Goal: Download file/media

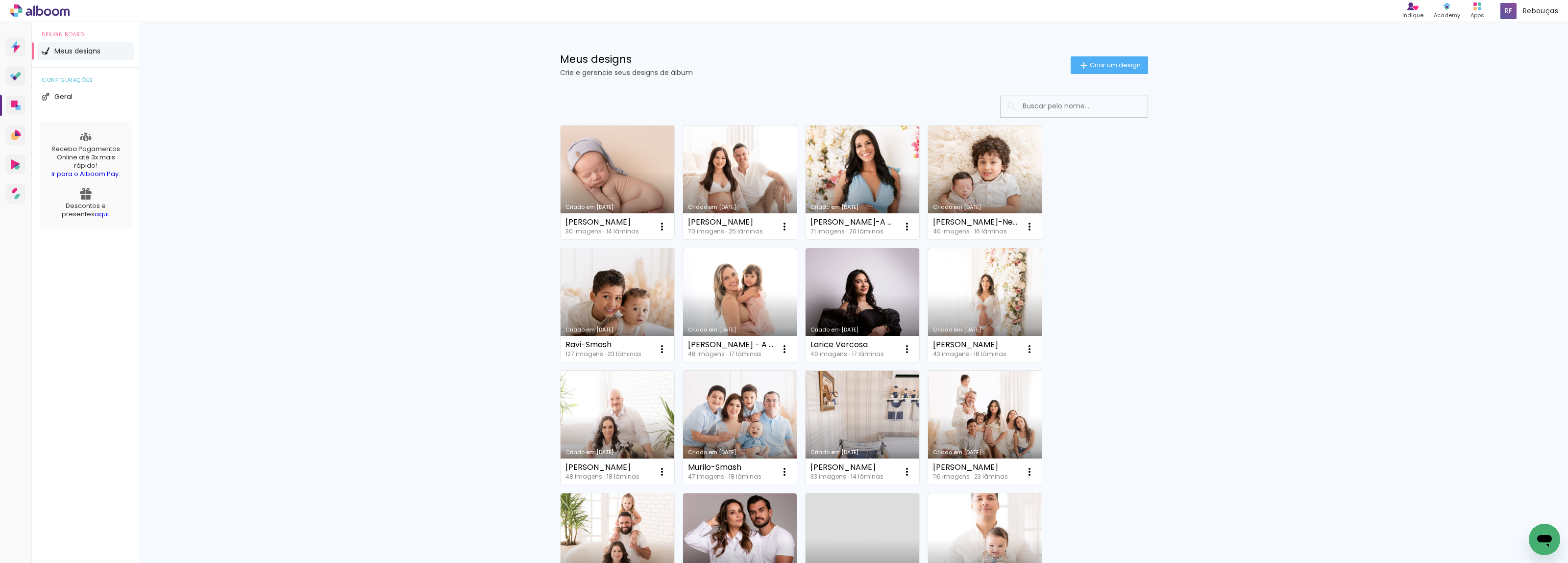
click at [948, 176] on link "Criado em [DATE]" at bounding box center [985, 183] width 114 height 114
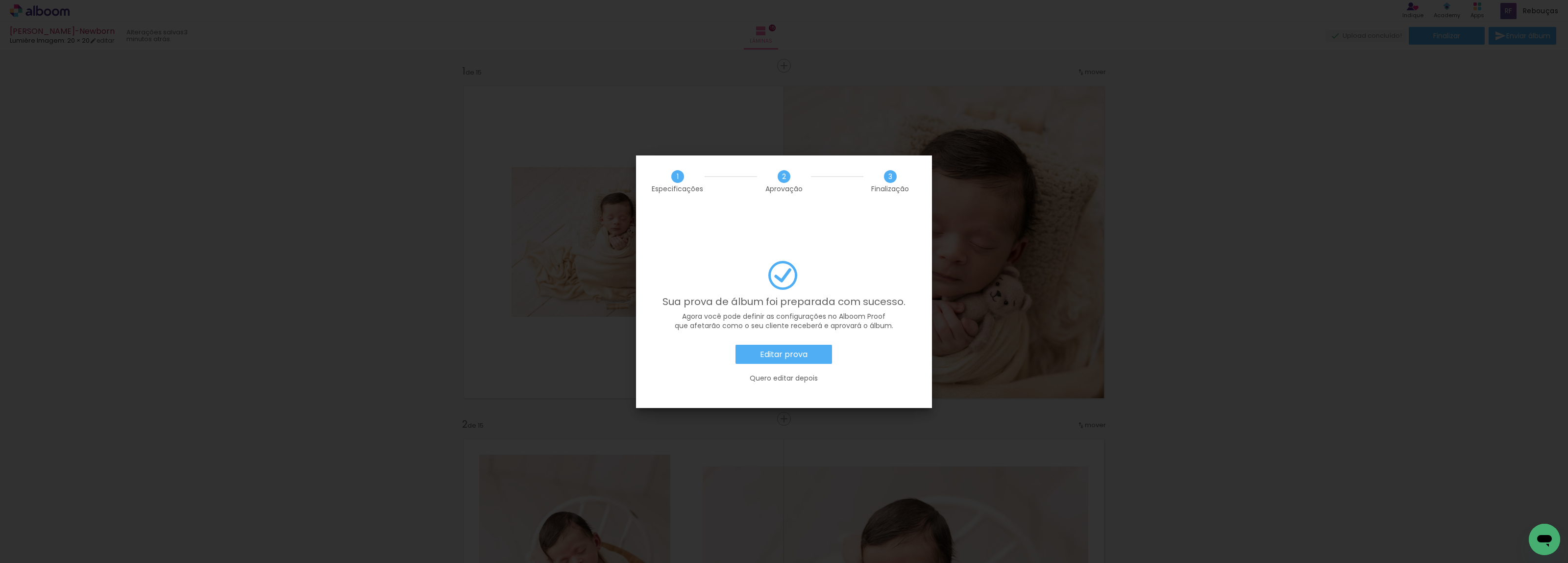
scroll to position [176, 0]
click at [0, 0] on slot "Quero editar depois" at bounding box center [0, 0] width 0 height 0
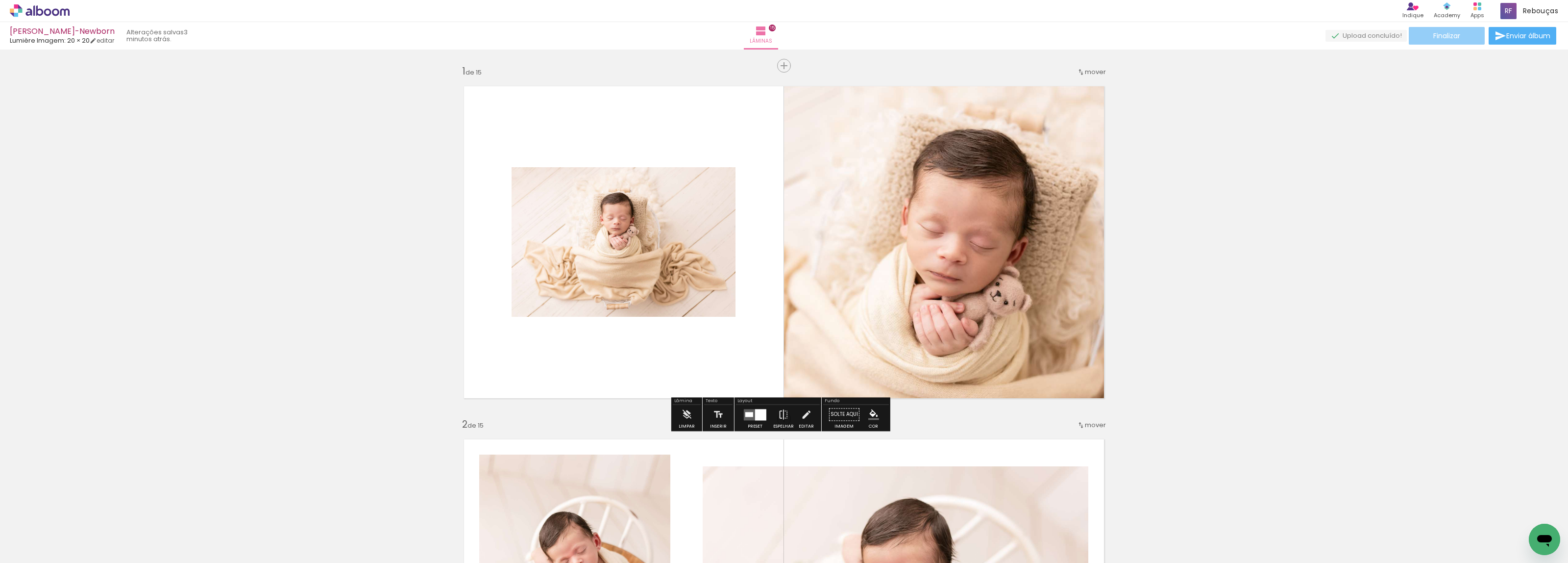
click at [1446, 33] on span "Finalizar" at bounding box center [1446, 35] width 27 height 6
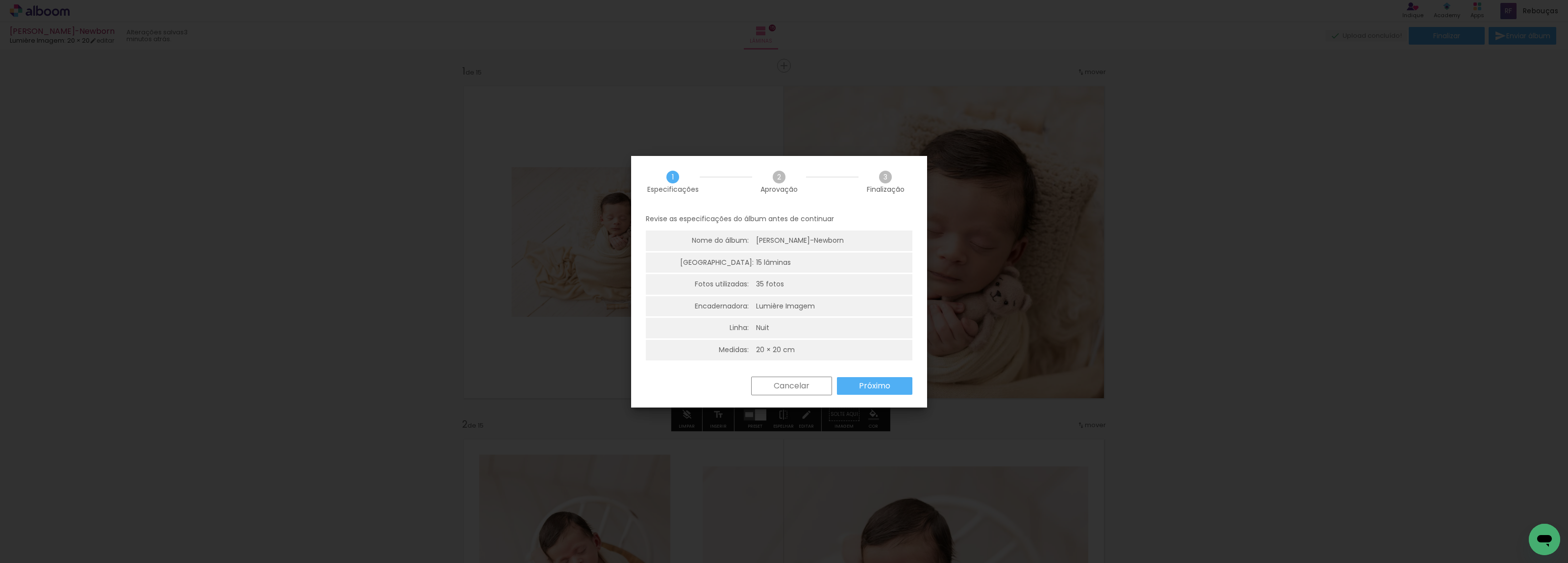
click at [0, 0] on slot "Próximo" at bounding box center [0, 0] width 0 height 0
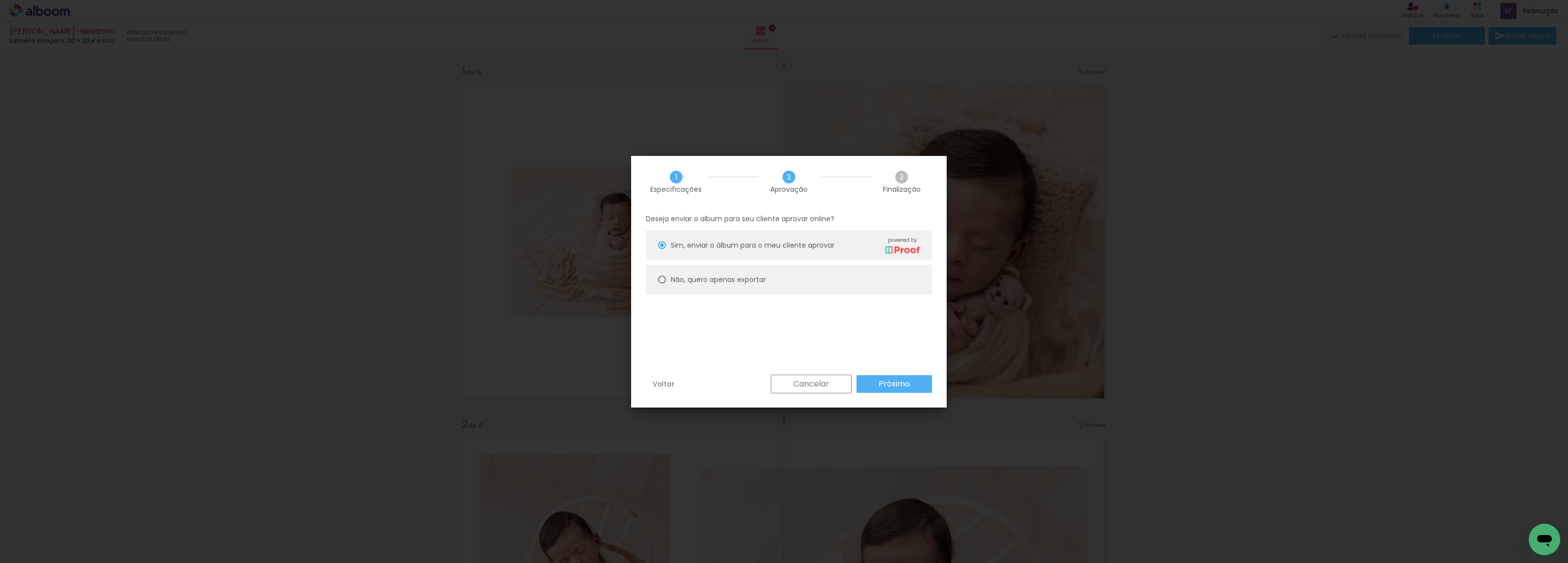
click at [731, 253] on div "Não, quero apenas exportar" at bounding box center [795, 244] width 249 height 17
type paper-radio-button "on"
click at [0, 0] on slot "Próximo" at bounding box center [0, 0] width 0 height 0
type input "Alta, 300 DPI"
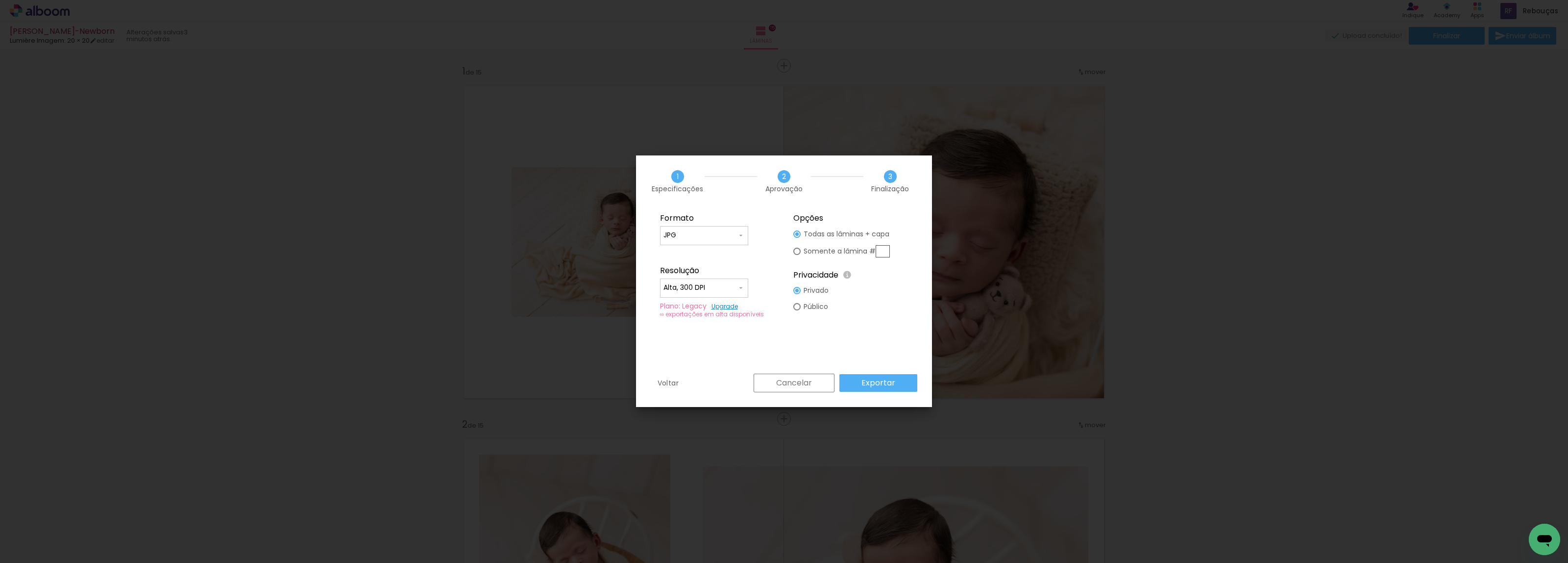
click at [0, 0] on slot "Exportar" at bounding box center [0, 0] width 0 height 0
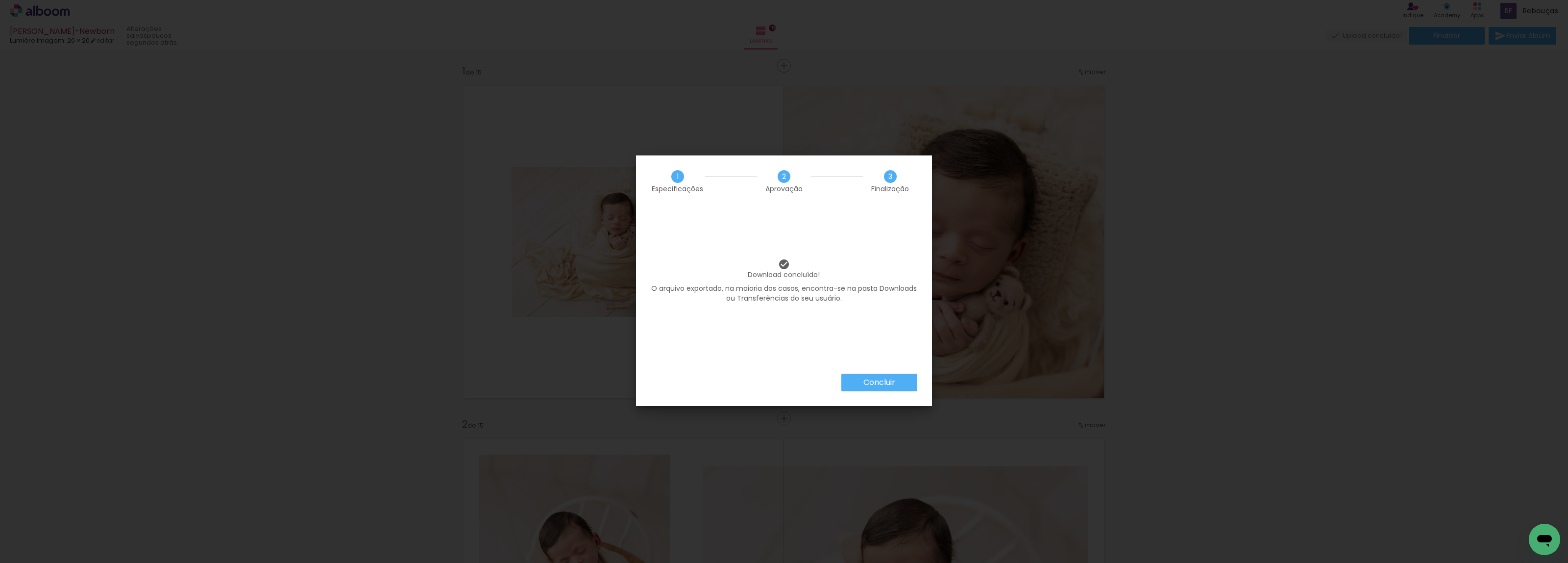
click at [0, 0] on slot "Concluir" at bounding box center [0, 0] width 0 height 0
